Goal: Information Seeking & Learning: Check status

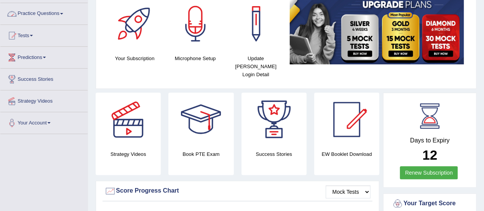
click at [37, 35] on link "Tests" at bounding box center [43, 34] width 87 height 19
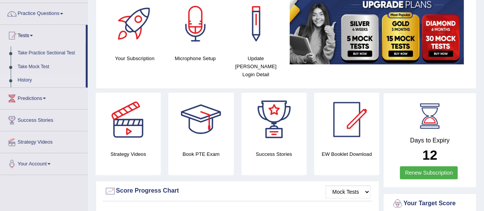
click at [31, 78] on link "History" at bounding box center [49, 80] width 71 height 14
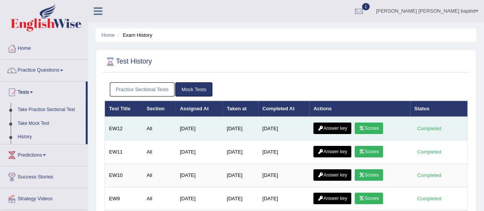
click at [374, 130] on link "Scores" at bounding box center [368, 127] width 28 height 11
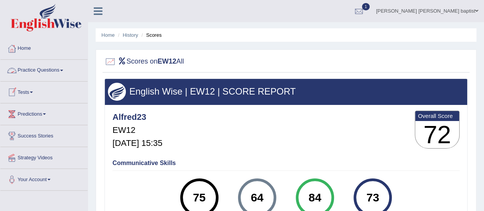
click at [27, 88] on link "Tests" at bounding box center [43, 90] width 87 height 19
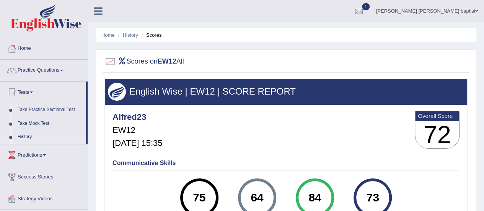
click at [27, 136] on link "History" at bounding box center [49, 137] width 71 height 14
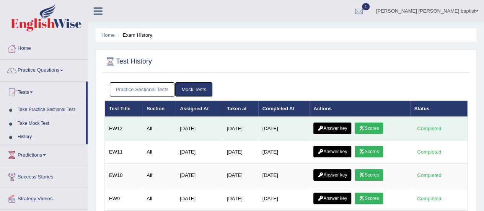
click at [337, 127] on link "Answer key" at bounding box center [332, 127] width 38 height 11
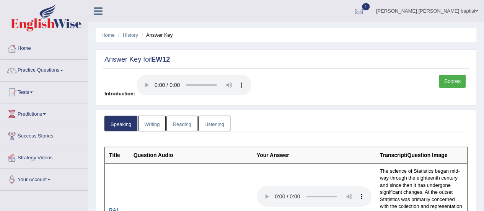
click at [150, 124] on link "Writing" at bounding box center [152, 123] width 28 height 16
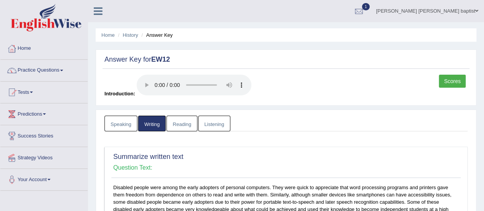
click at [184, 123] on link "Reading" at bounding box center [181, 123] width 31 height 16
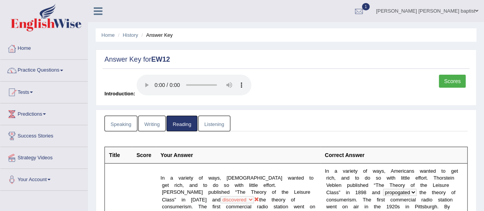
click at [219, 121] on link "Listening" at bounding box center [214, 123] width 32 height 16
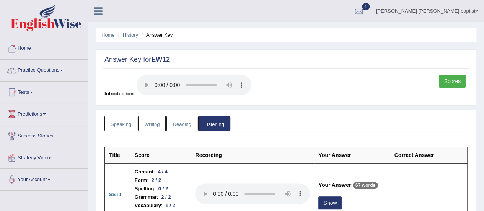
click at [162, 38] on li "Answer Key" at bounding box center [156, 34] width 33 height 7
click at [163, 36] on li "Answer Key" at bounding box center [156, 34] width 33 height 7
click at [133, 37] on link "History" at bounding box center [130, 35] width 15 height 6
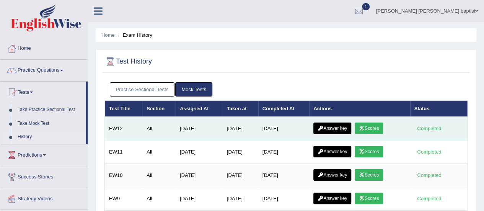
click at [370, 129] on link "Scores" at bounding box center [368, 127] width 28 height 11
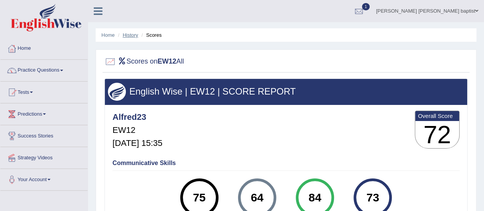
click at [128, 36] on link "History" at bounding box center [130, 35] width 15 height 6
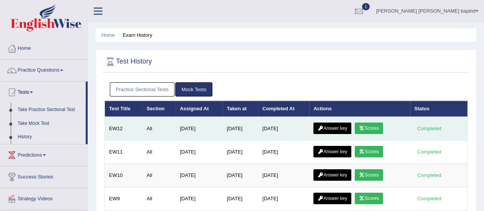
click at [336, 124] on link "Answer key" at bounding box center [332, 127] width 38 height 11
